Goal: Check status: Check status

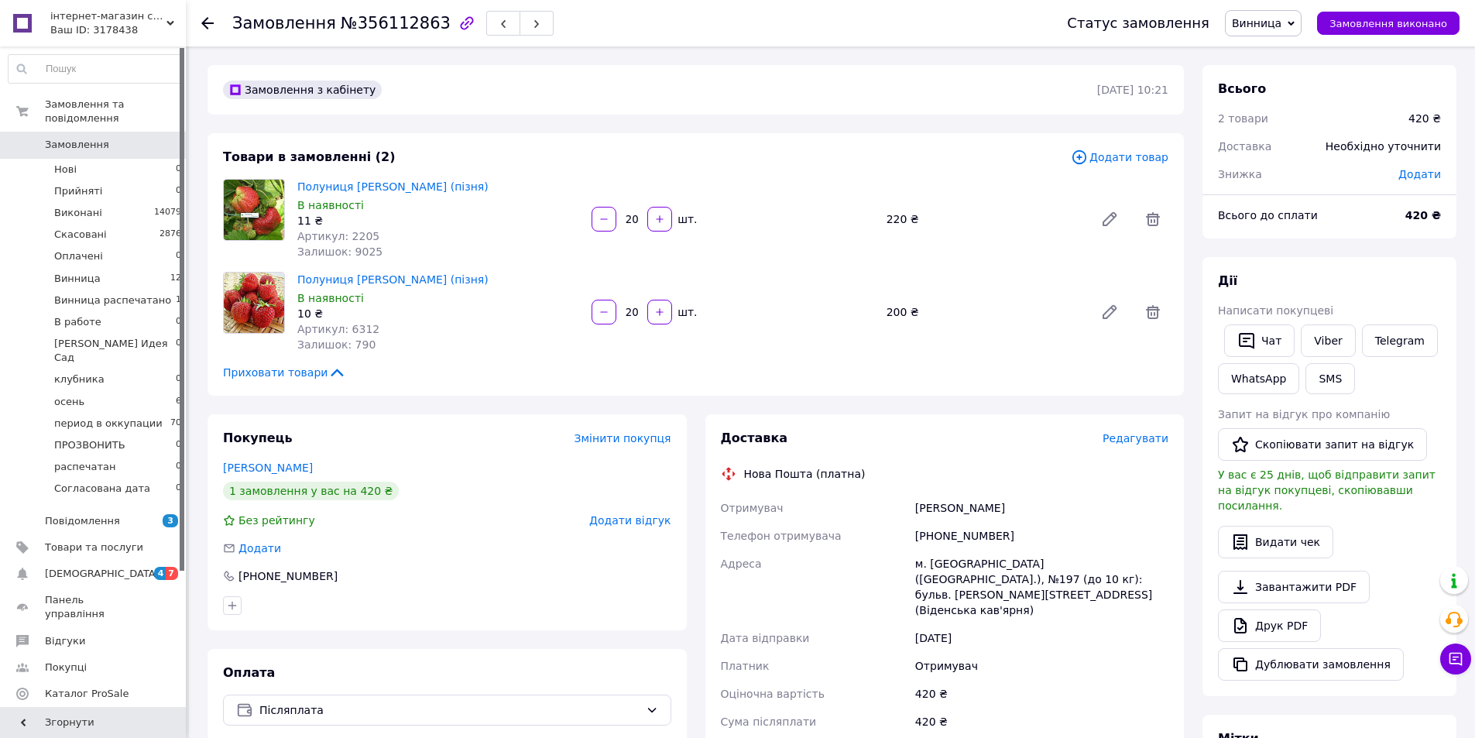
click at [208, 21] on icon at bounding box center [207, 23] width 12 height 12
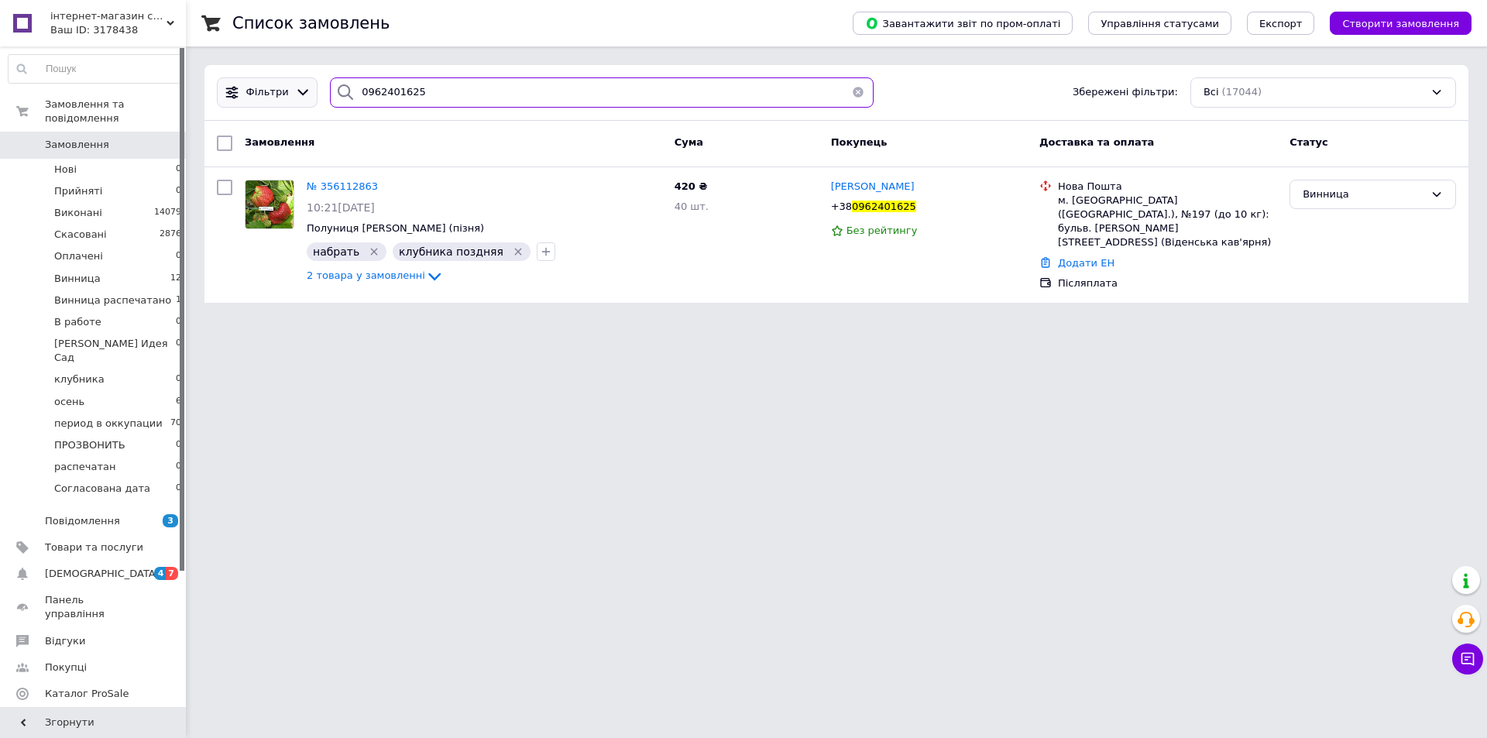
drag, startPoint x: 437, startPoint y: 91, endPoint x: 291, endPoint y: 89, distance: 145.6
click at [245, 88] on div "Фільтри 0962401625 Збережені фільтри: Всі (17044)" at bounding box center [836, 92] width 1251 height 30
paste input "70713433"
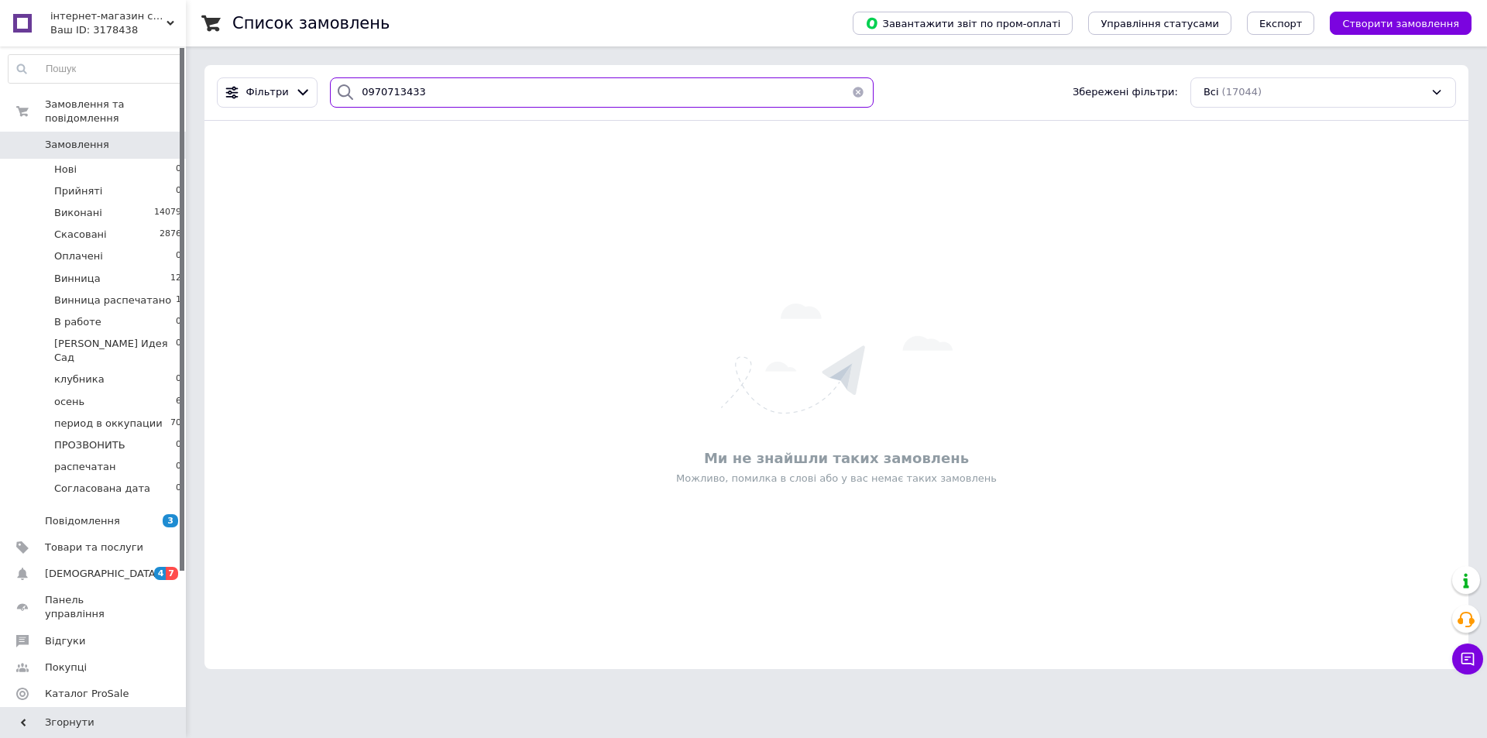
type input "0970713433"
